Goal: Task Accomplishment & Management: Use online tool/utility

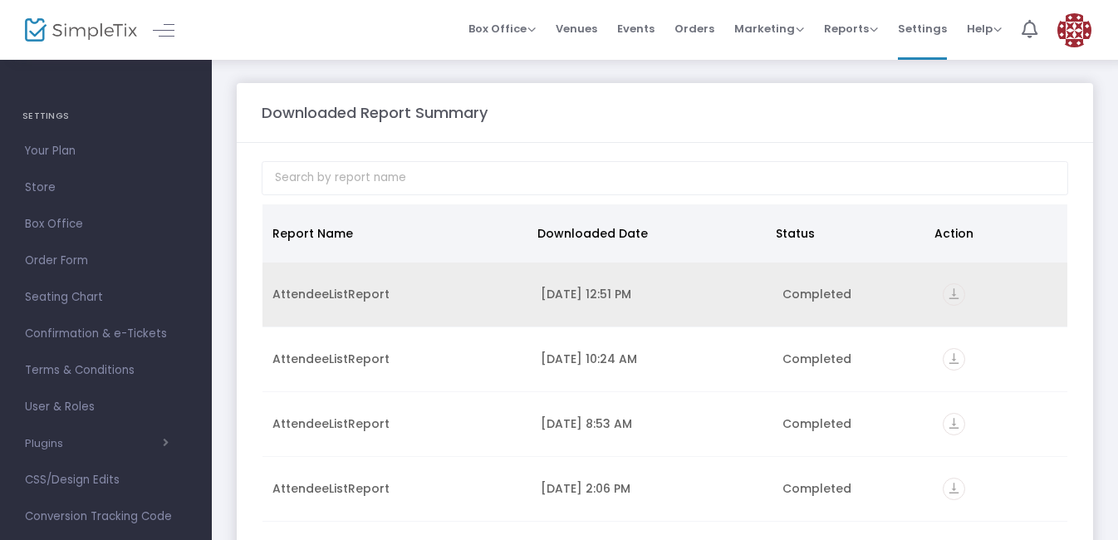
click at [950, 294] on icon "vertical_align_bottom" at bounding box center [954, 294] width 22 height 22
